Goal: Task Accomplishment & Management: Use online tool/utility

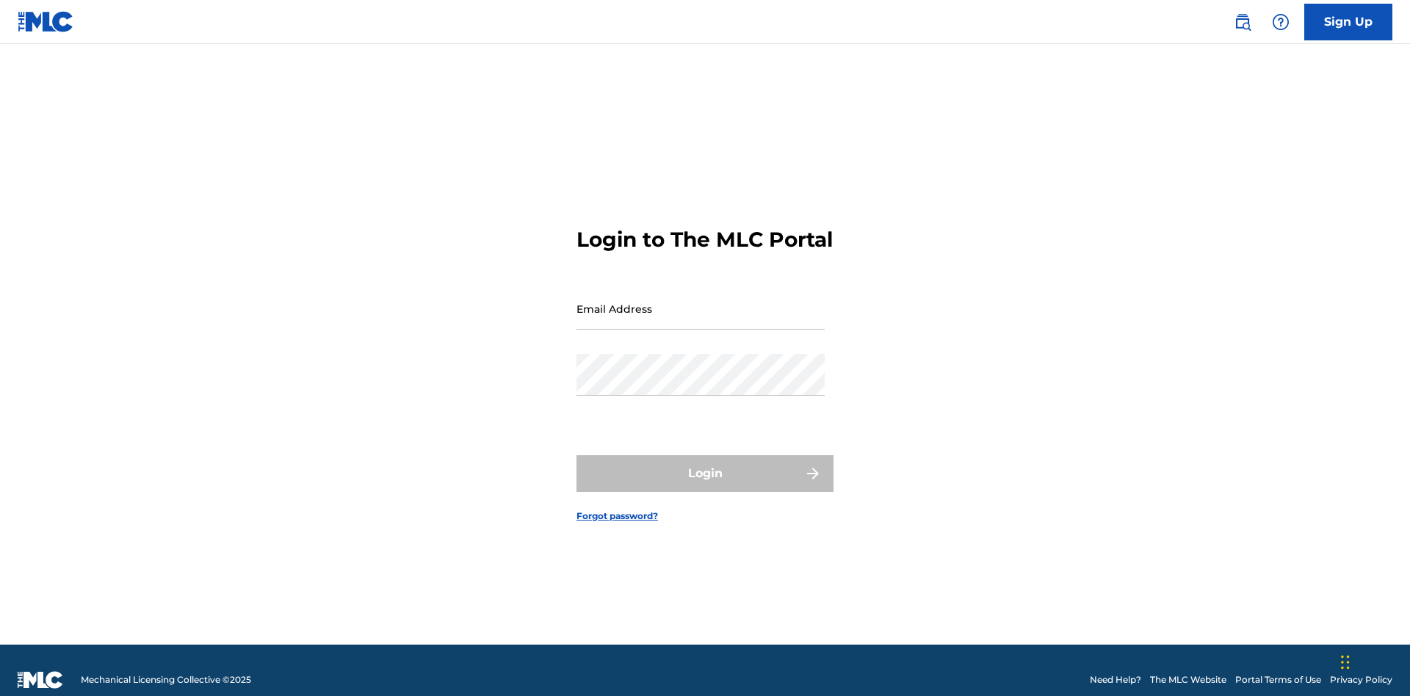
scroll to position [19, 0]
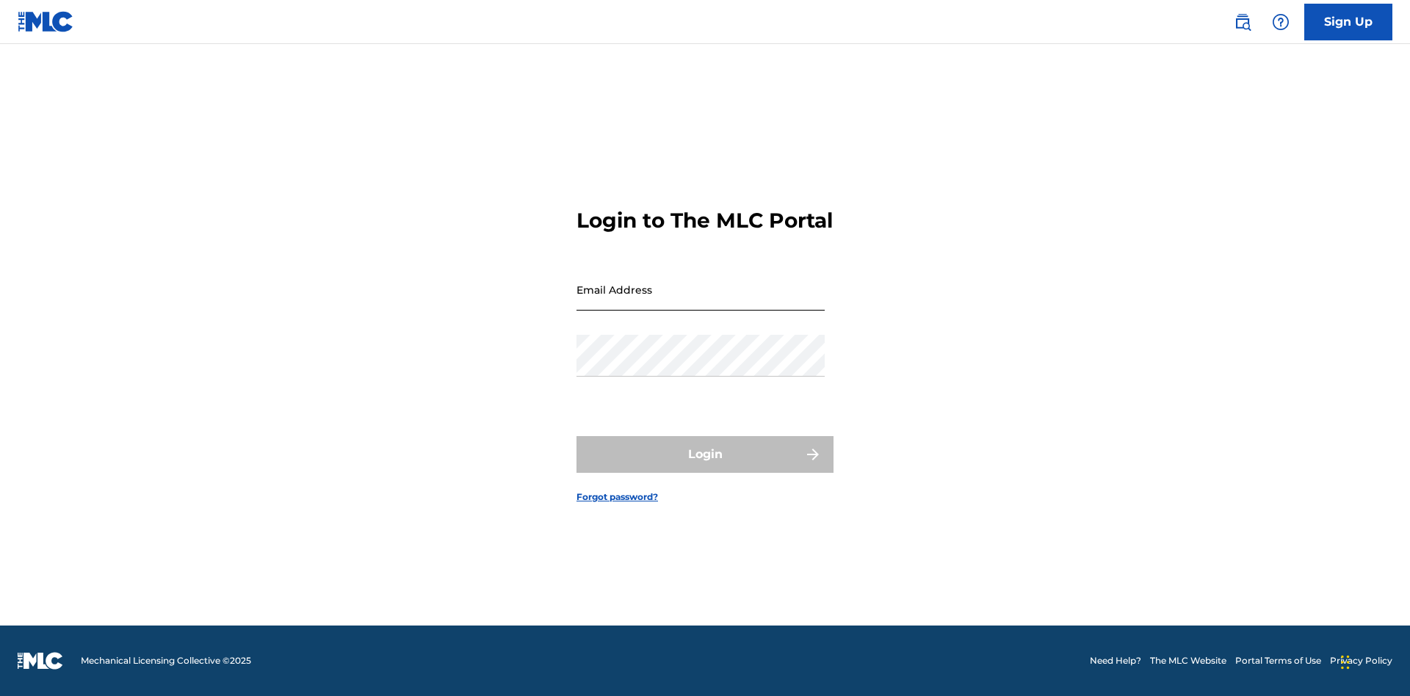
click at [701, 302] on input "Email Address" at bounding box center [701, 290] width 248 height 42
type input "Duke.McTesterson@gmail.com"
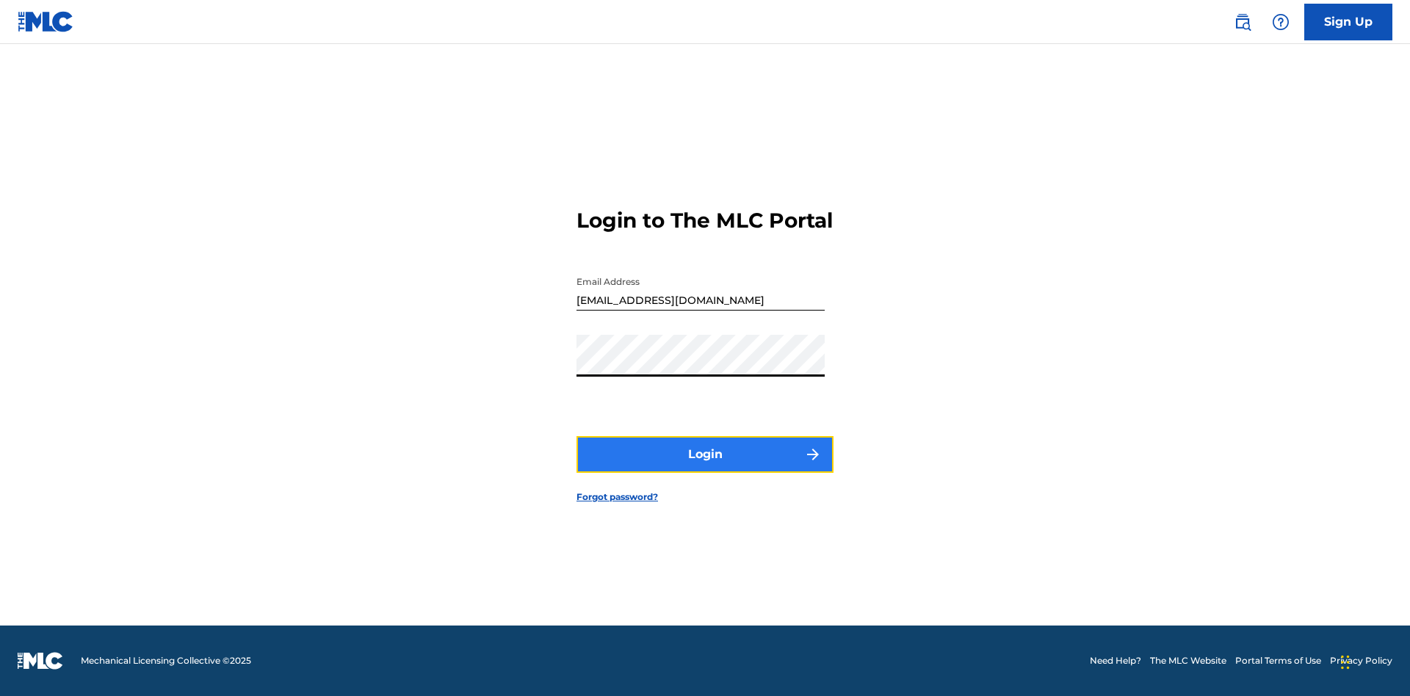
click at [705, 467] on button "Login" at bounding box center [705, 454] width 257 height 37
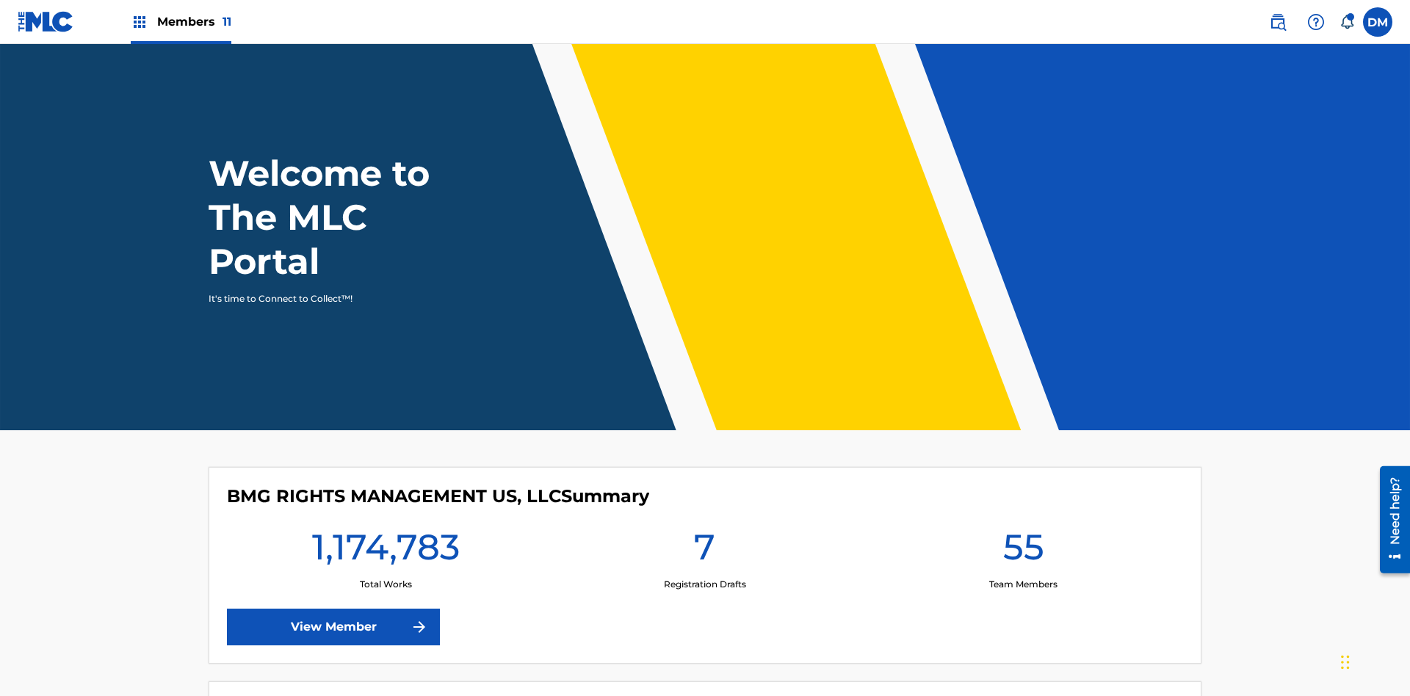
click at [181, 21] on span "Members 11" at bounding box center [194, 21] width 74 height 17
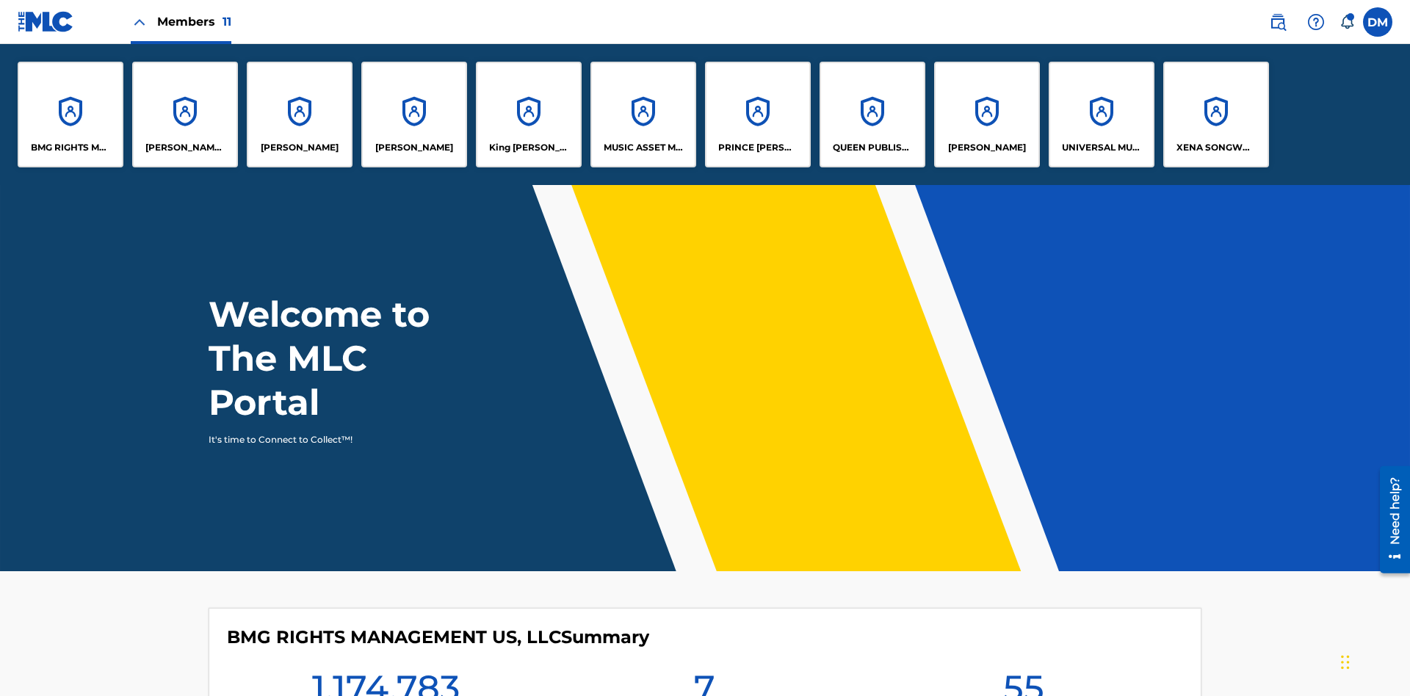
scroll to position [53, 0]
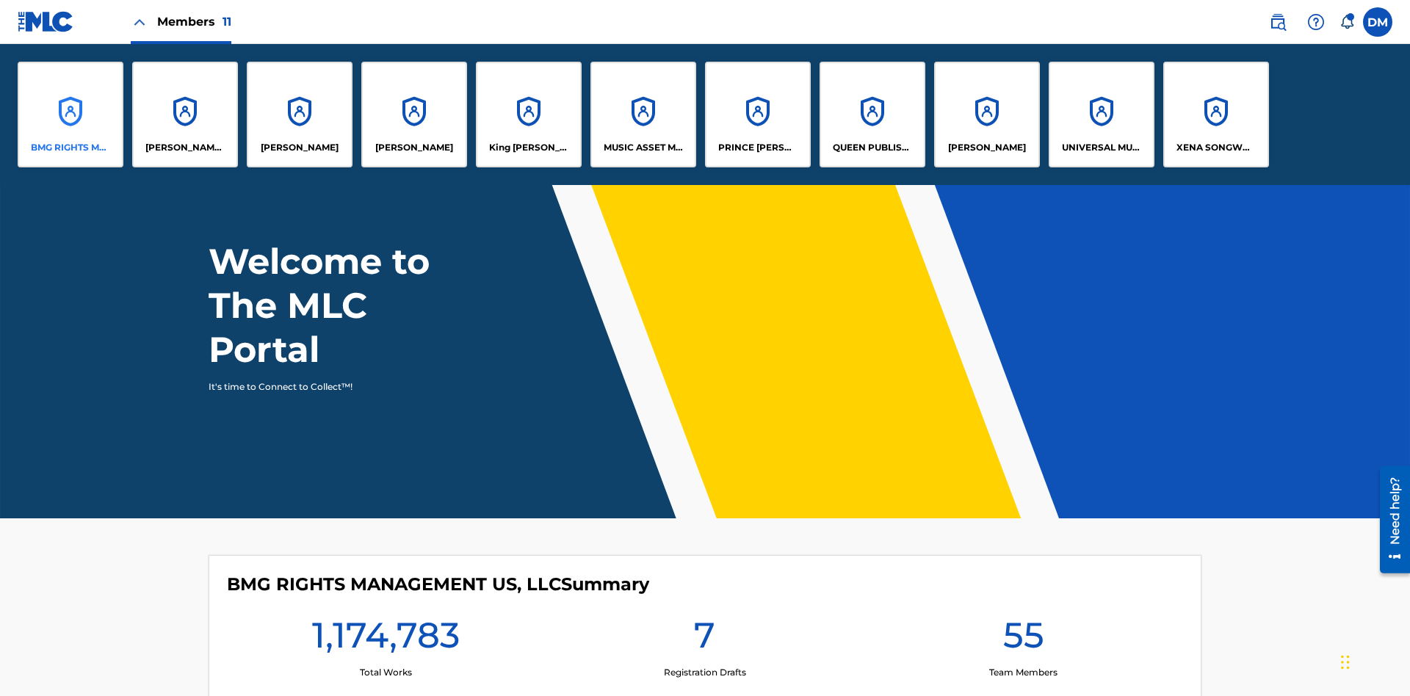
click at [71, 148] on p "BMG RIGHTS MANAGEMENT US, LLC" at bounding box center [71, 147] width 80 height 13
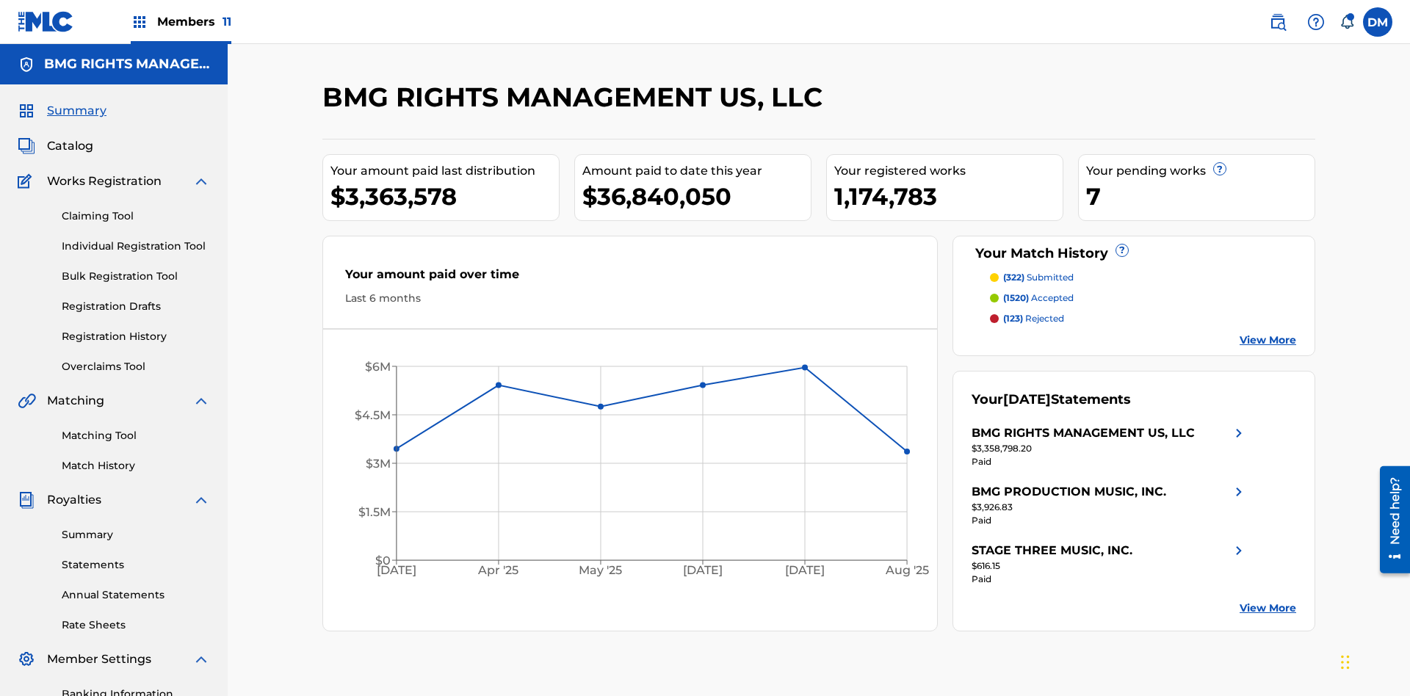
scroll to position [215, 0]
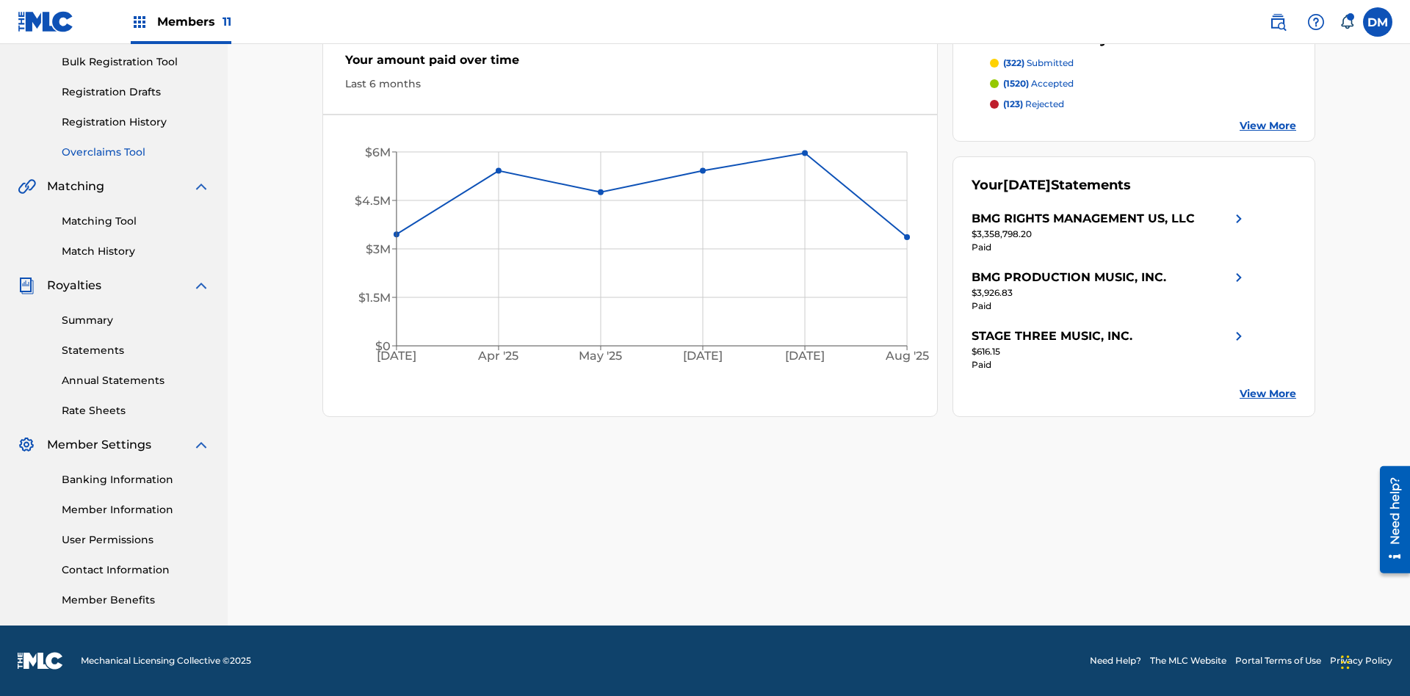
click at [136, 152] on link "Overclaims Tool" at bounding box center [136, 152] width 148 height 15
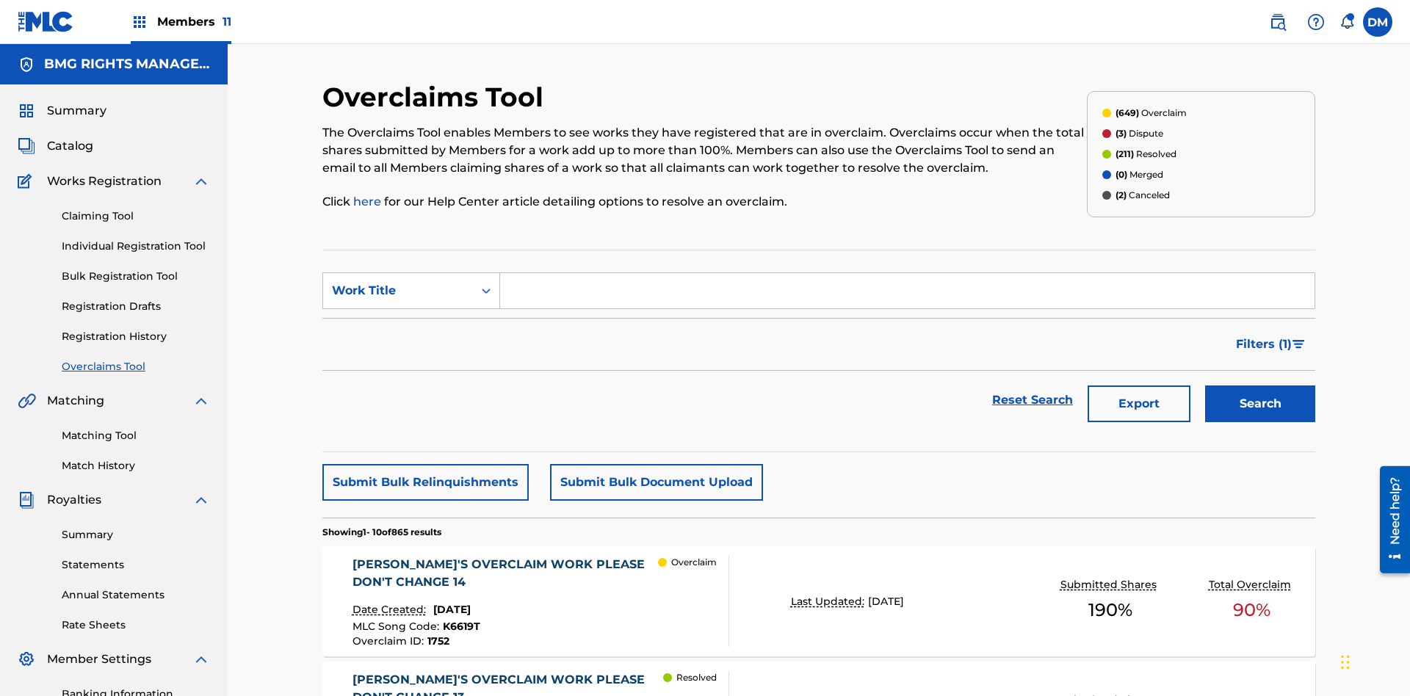
scroll to position [189, 0]
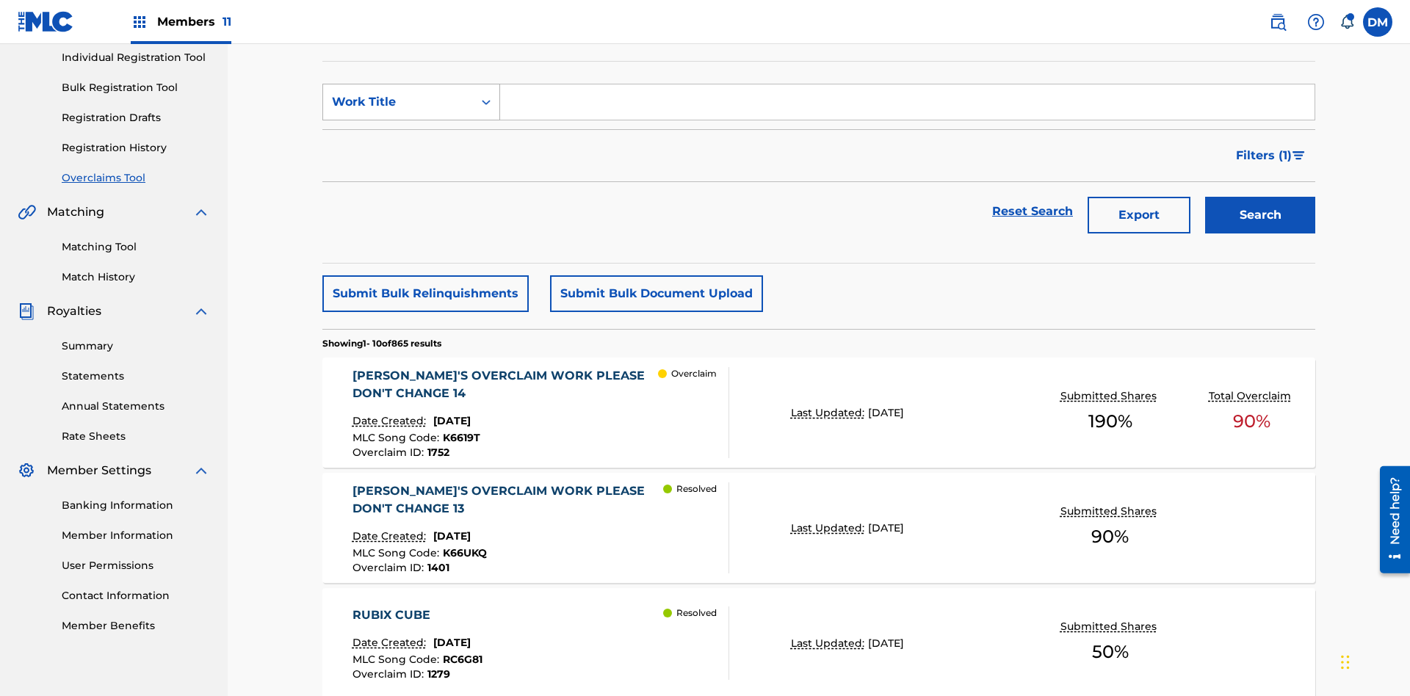
click at [398, 102] on div "Work Title" at bounding box center [398, 102] width 132 height 18
click at [411, 139] on div "MLC Song Code" at bounding box center [411, 138] width 176 height 37
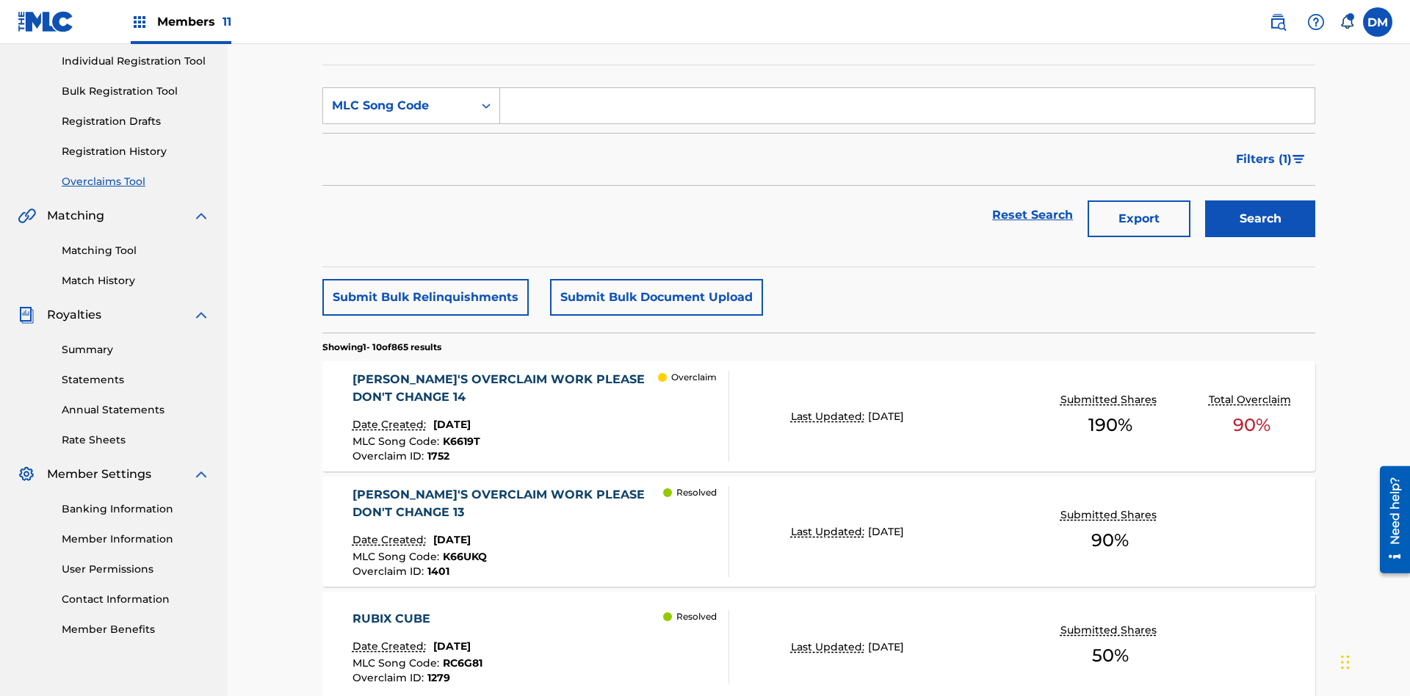
click at [907, 106] on input "Search Form" at bounding box center [907, 105] width 815 height 35
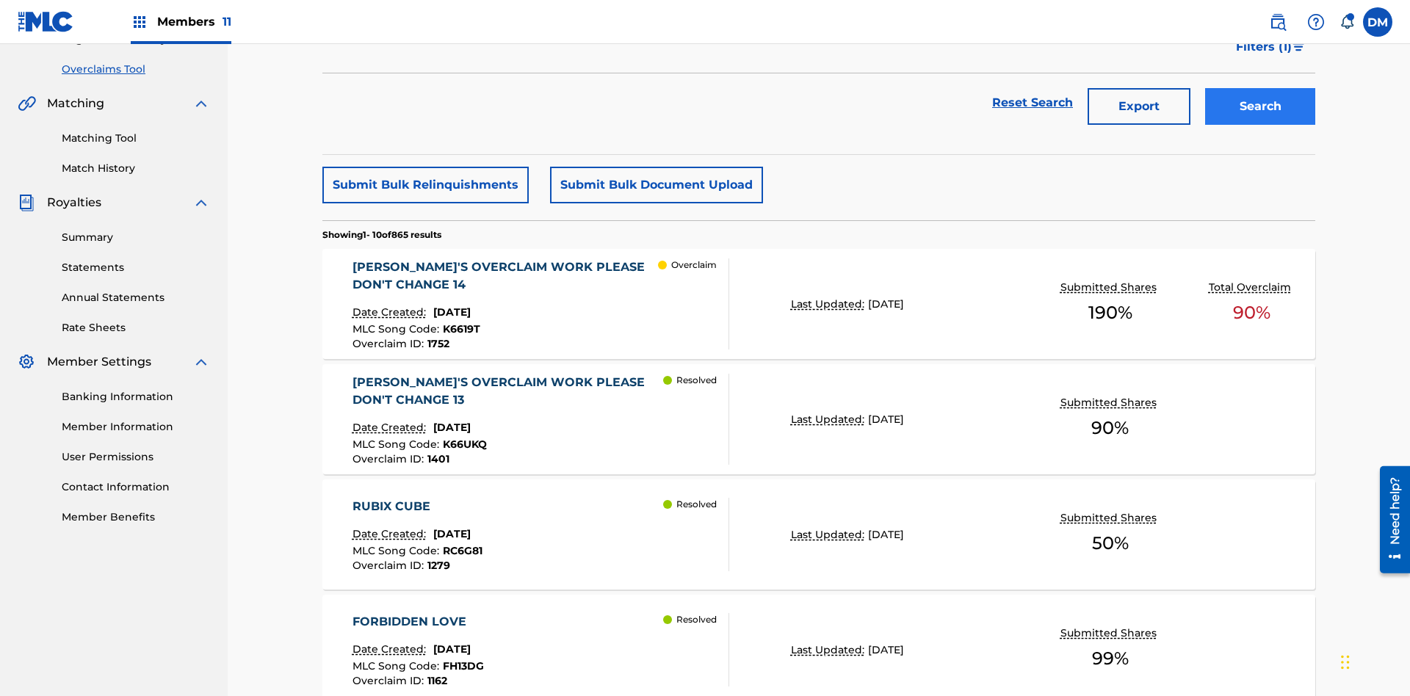
type input "K6619T"
click at [1261, 107] on button "Search" at bounding box center [1260, 106] width 110 height 37
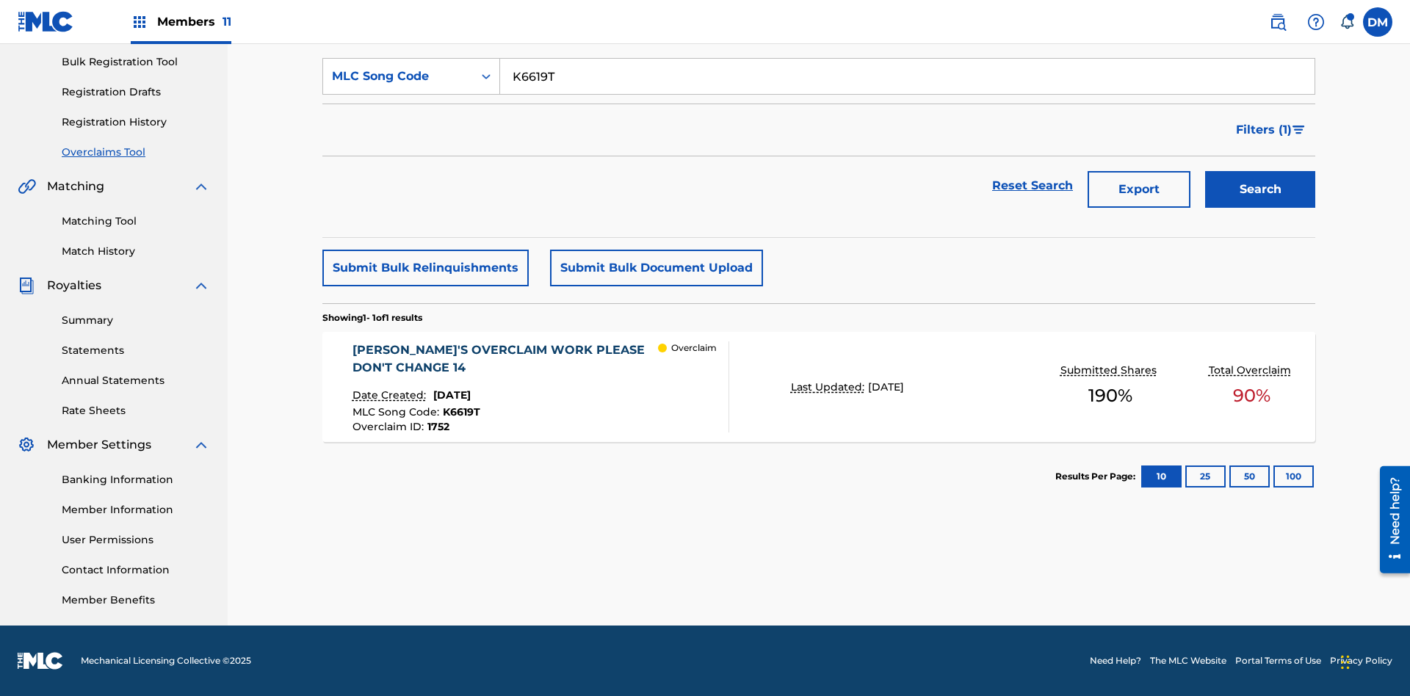
click at [437, 427] on span "1752" at bounding box center [439, 426] width 22 height 13
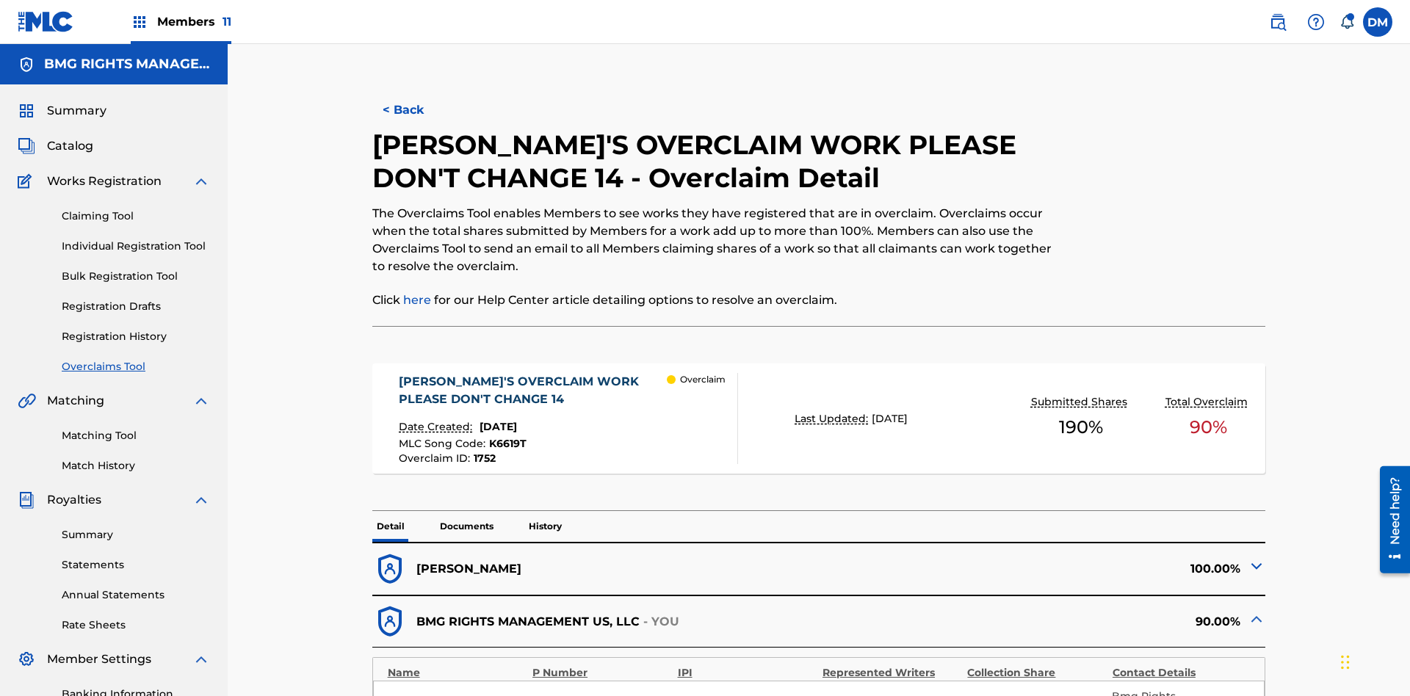
scroll to position [40, 0]
